Goal: Information Seeking & Learning: Understand process/instructions

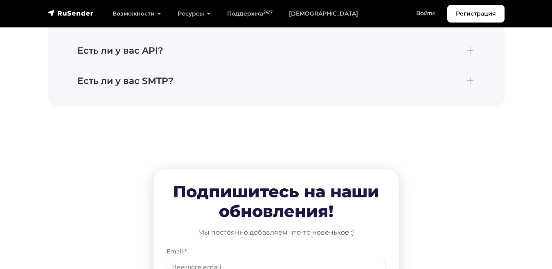
scroll to position [3626, 0]
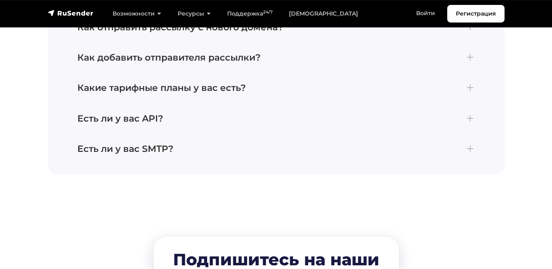
scroll to position [3553, 0]
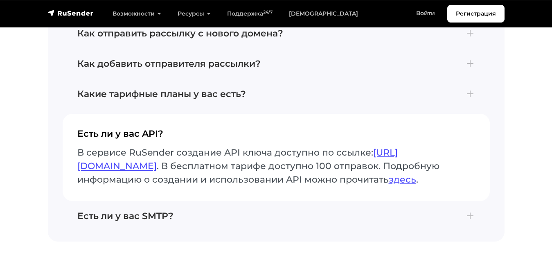
scroll to position [3492, 0]
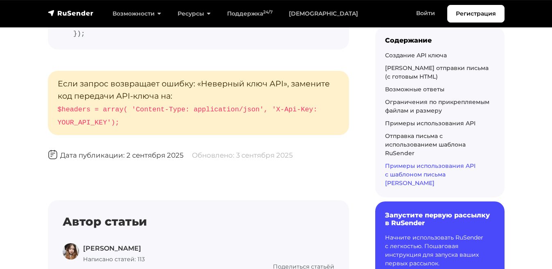
scroll to position [7503, 0]
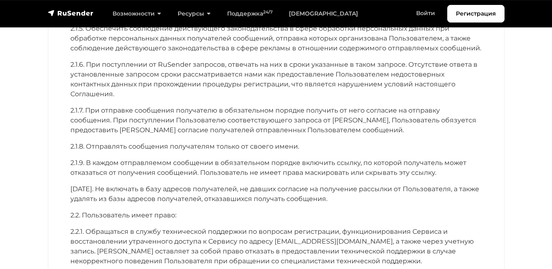
scroll to position [808, 0]
